Goal: Navigation & Orientation: Find specific page/section

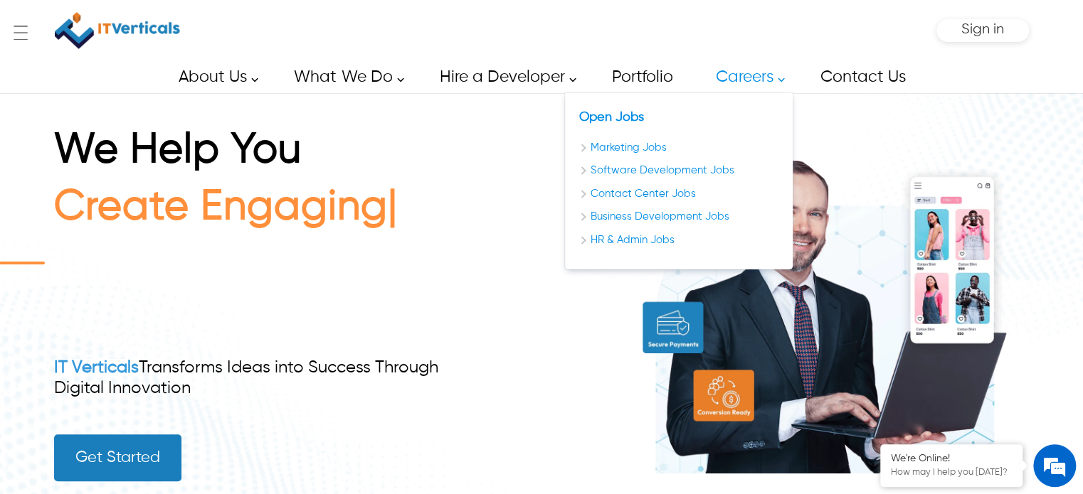
click at [775, 86] on link "Careers" at bounding box center [745, 77] width 93 height 32
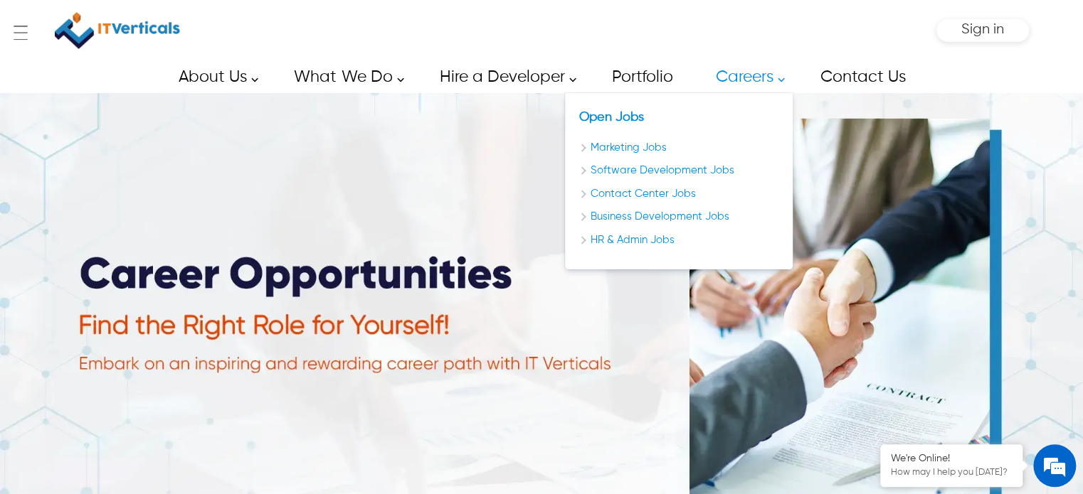
click at [740, 85] on link "Careers" at bounding box center [745, 77] width 93 height 32
click at [785, 79] on link "Careers" at bounding box center [745, 77] width 93 height 32
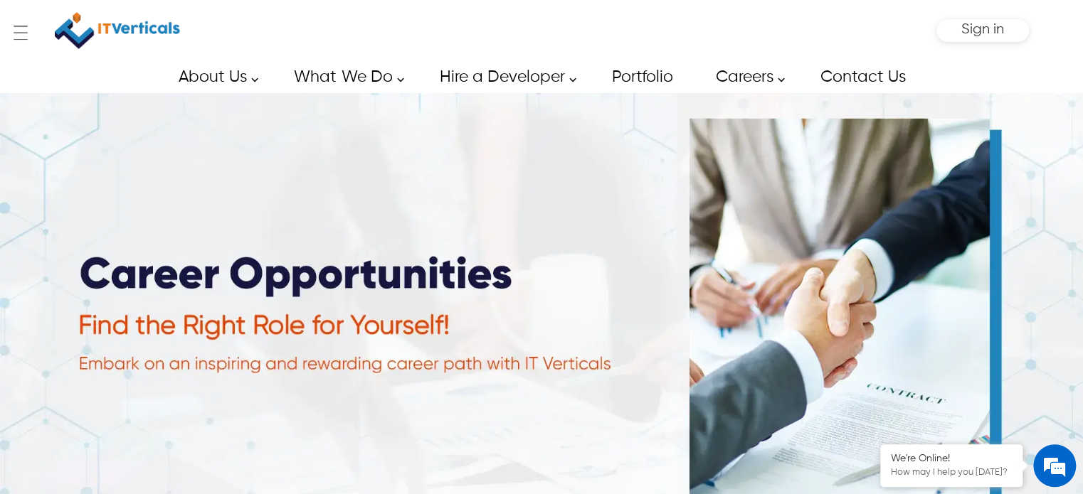
click at [785, 79] on link "Careers" at bounding box center [745, 77] width 93 height 32
click at [629, 22] on div "← Menu Startup Solutions Software Development Digital Marketing Services IT Sta…" at bounding box center [541, 30] width 975 height 61
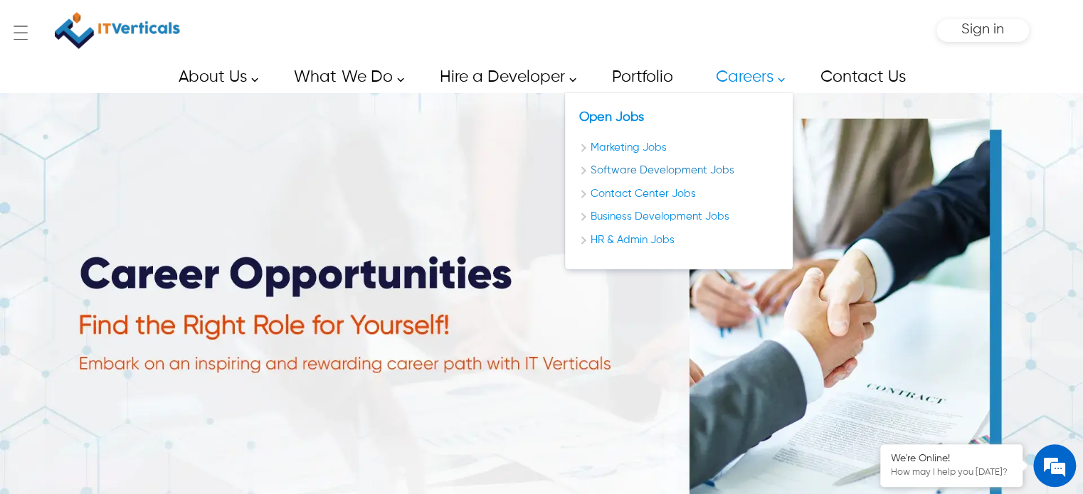
click at [585, 171] on link "Software Development Jobs" at bounding box center [678, 171] width 199 height 16
